Goal: Information Seeking & Learning: Learn about a topic

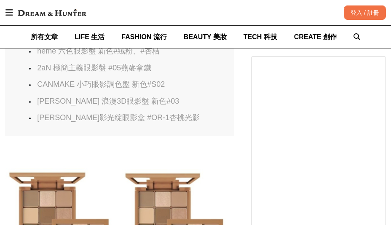
scroll to position [0, 459]
click at [136, 80] on link "CANMAKE 小巧眼影調色盤 新色#S02" at bounding box center [101, 84] width 128 height 8
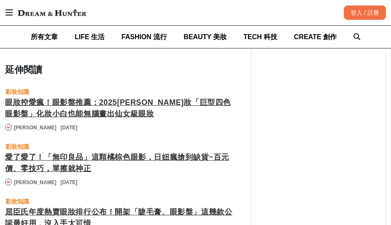
scroll to position [3165, 0]
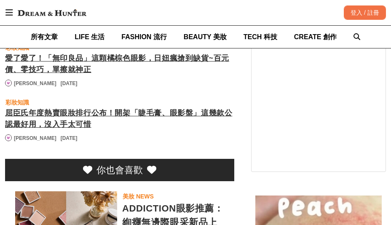
click at [124, 108] on div "屈臣氏年度熱賣眼妝排行公布！開架「睫毛膏、眼影盤」這幾款公認最好用，沒入手太可惜" at bounding box center [119, 119] width 229 height 23
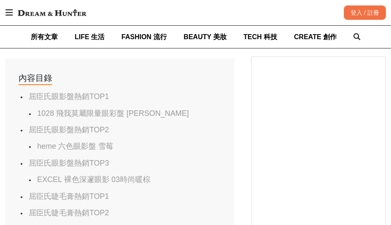
scroll to position [372, 0]
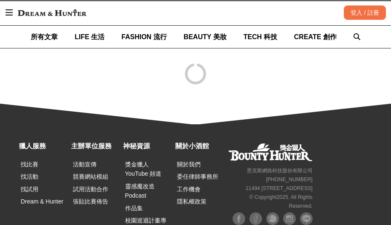
scroll to position [2549, 0]
